Goal: Entertainment & Leisure: Consume media (video, audio)

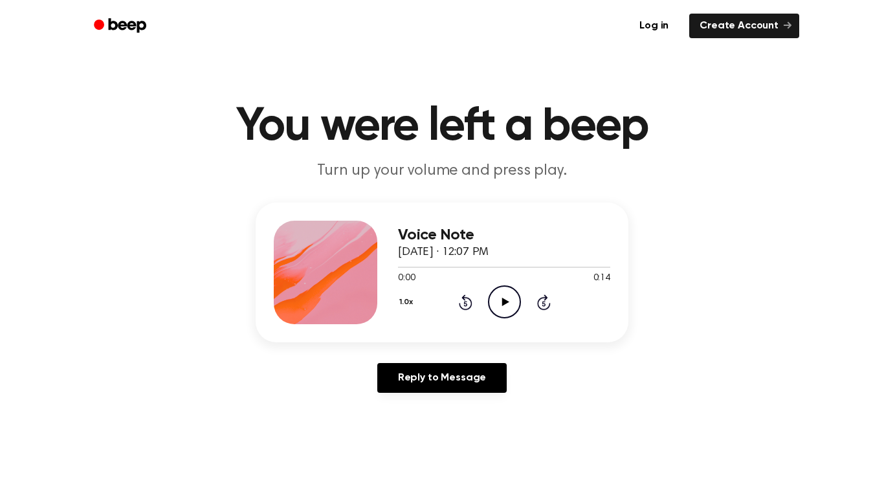
click at [502, 293] on icon "Play Audio" at bounding box center [504, 301] width 33 height 33
click at [502, 293] on icon "Pause Audio" at bounding box center [504, 301] width 33 height 33
click at [505, 302] on icon at bounding box center [505, 302] width 7 height 8
click at [460, 298] on icon "Rewind 5 seconds" at bounding box center [465, 302] width 14 height 17
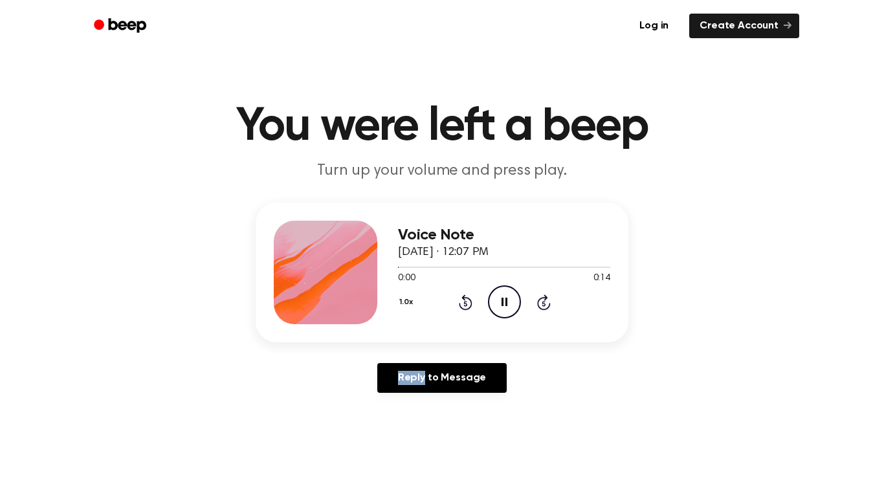
click at [460, 298] on icon "Rewind 5 seconds" at bounding box center [465, 302] width 14 height 17
click at [503, 296] on icon "Play Audio" at bounding box center [504, 301] width 33 height 33
click at [500, 299] on icon "Play Audio" at bounding box center [504, 301] width 33 height 33
click at [497, 303] on icon "Pause Audio" at bounding box center [504, 301] width 33 height 33
click at [499, 302] on icon "Play Audio" at bounding box center [504, 301] width 33 height 33
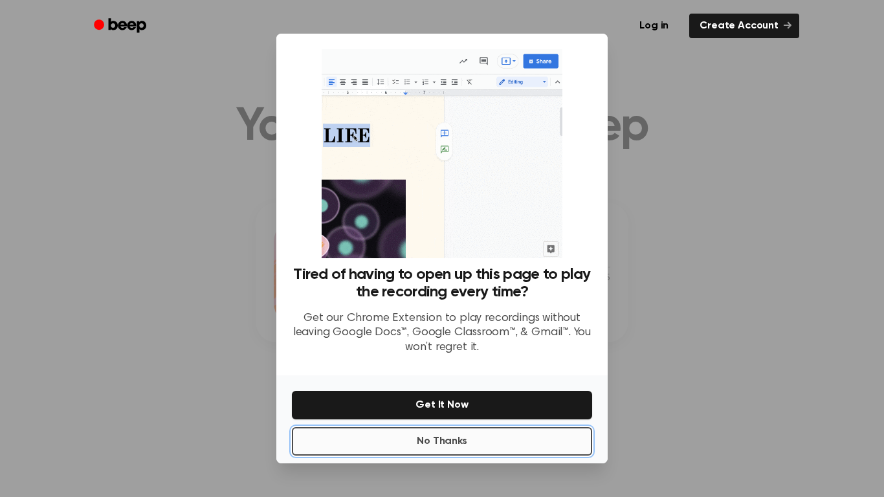
click at [513, 437] on button "No Thanks" at bounding box center [442, 441] width 300 height 28
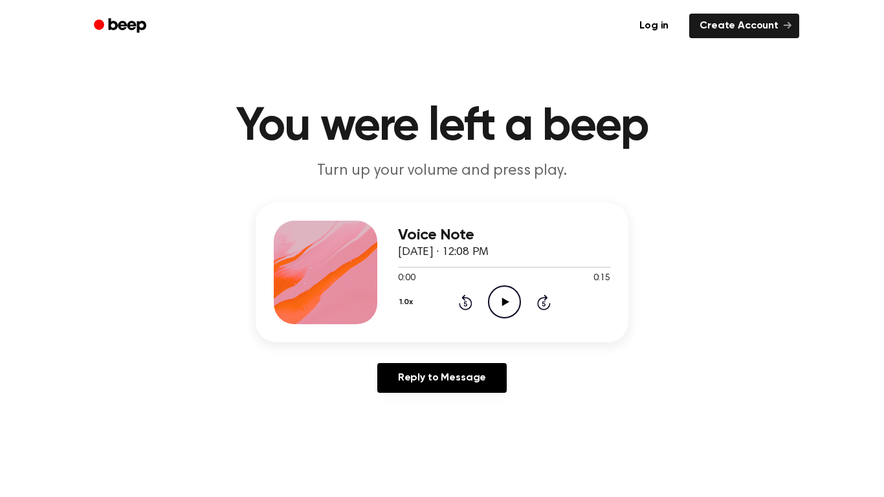
click at [507, 303] on icon "Play Audio" at bounding box center [504, 301] width 33 height 33
click at [502, 303] on icon at bounding box center [505, 302] width 7 height 8
click at [502, 303] on icon at bounding box center [505, 302] width 6 height 8
click at [502, 303] on icon at bounding box center [505, 302] width 7 height 8
click at [502, 303] on icon at bounding box center [505, 302] width 6 height 8
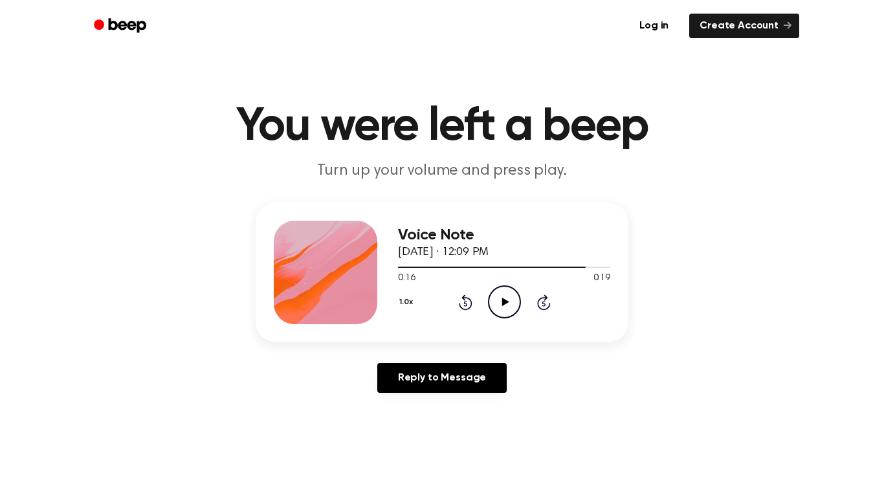
click at [496, 304] on icon "Play Audio" at bounding box center [504, 301] width 33 height 33
click at [496, 304] on icon "Pause Audio" at bounding box center [504, 301] width 33 height 33
click at [496, 304] on icon "Play Audio" at bounding box center [504, 301] width 33 height 33
click at [496, 304] on icon "Pause Audio" at bounding box center [504, 301] width 33 height 33
click at [494, 305] on icon "Play Audio" at bounding box center [504, 301] width 33 height 33
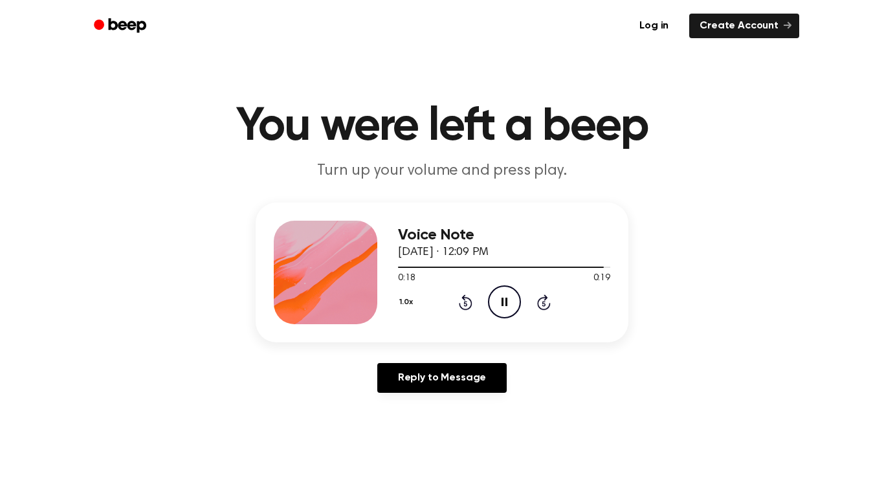
click at [494, 305] on icon "Pause Audio" at bounding box center [504, 301] width 33 height 33
click at [494, 305] on icon "Play Audio" at bounding box center [504, 301] width 33 height 33
click at [494, 305] on icon "Pause Audio" at bounding box center [504, 301] width 33 height 33
click at [494, 305] on icon "Play Audio" at bounding box center [504, 301] width 33 height 33
click at [494, 305] on icon "Pause Audio" at bounding box center [504, 301] width 33 height 33
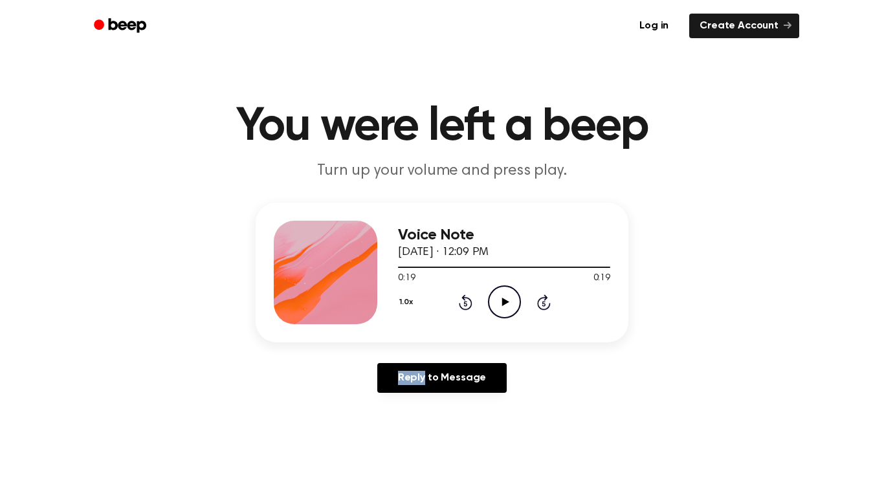
click at [494, 305] on icon "Play Audio" at bounding box center [504, 301] width 33 height 33
click at [493, 305] on icon "Play Audio" at bounding box center [504, 301] width 33 height 33
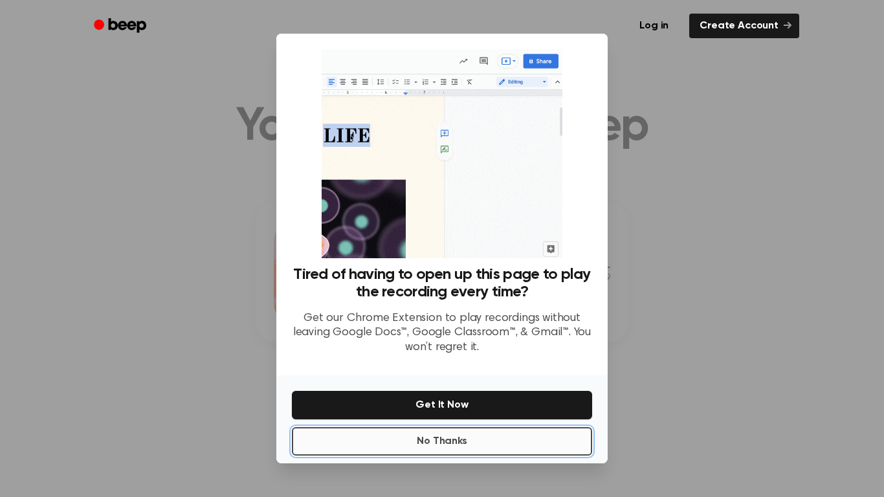
click at [496, 439] on button "No Thanks" at bounding box center [442, 441] width 300 height 28
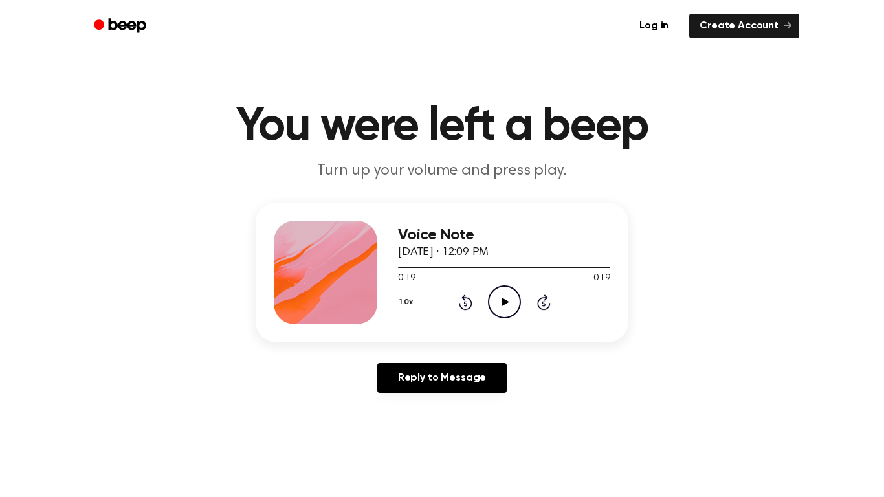
click at [507, 292] on icon "Play Audio" at bounding box center [504, 301] width 33 height 33
click at [487, 276] on div "0:00 0:22" at bounding box center [504, 279] width 212 height 14
click at [496, 297] on icon "Play Audio" at bounding box center [504, 301] width 33 height 33
click at [496, 289] on circle at bounding box center [505, 302] width 32 height 32
click at [501, 293] on icon "Play Audio" at bounding box center [504, 301] width 33 height 33
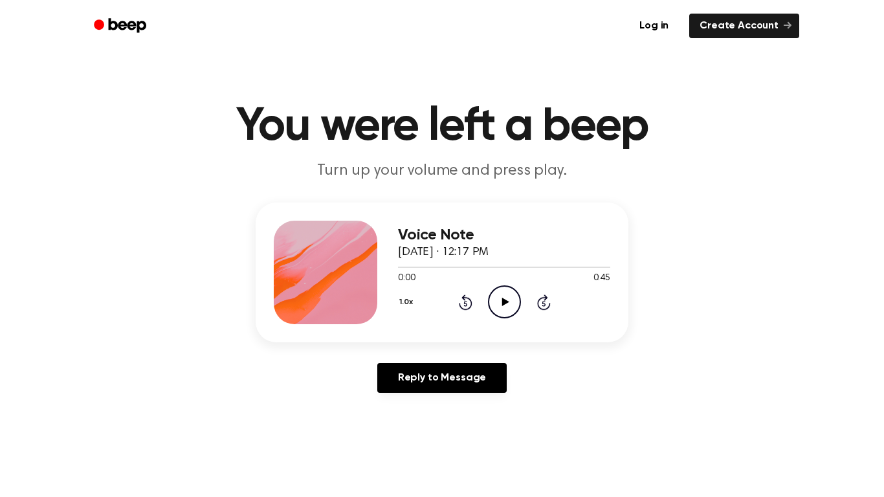
click at [498, 303] on icon "Play Audio" at bounding box center [504, 301] width 33 height 33
click at [507, 306] on icon "Play Audio" at bounding box center [504, 301] width 33 height 33
click at [493, 307] on icon "Play Audio" at bounding box center [504, 301] width 33 height 33
click at [492, 311] on circle at bounding box center [505, 302] width 32 height 32
